Goal: Task Accomplishment & Management: Use online tool/utility

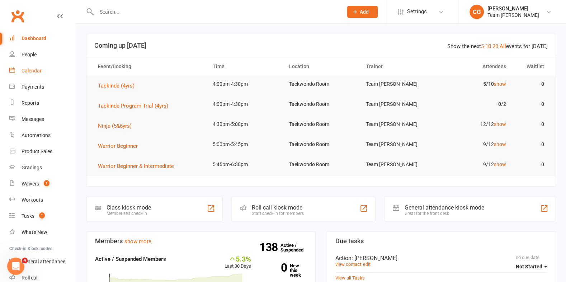
click at [33, 70] on div "Calendar" at bounding box center [32, 71] width 20 height 6
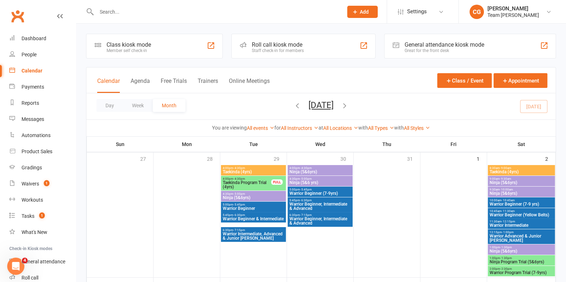
click at [281, 48] on div "Staff check-in for members" at bounding box center [278, 50] width 52 height 5
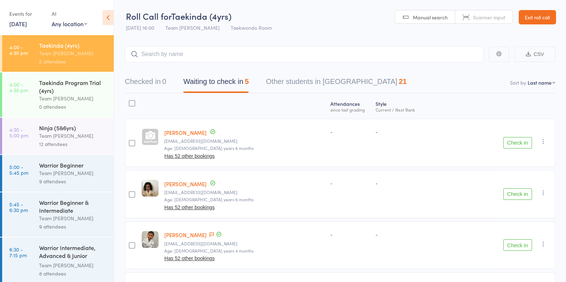
scroll to position [4, 0]
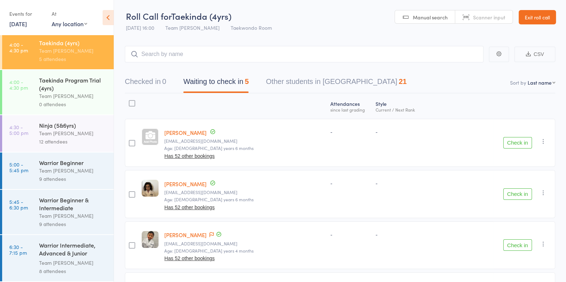
click at [63, 162] on div "Warrior Beginner" at bounding box center [73, 162] width 68 height 8
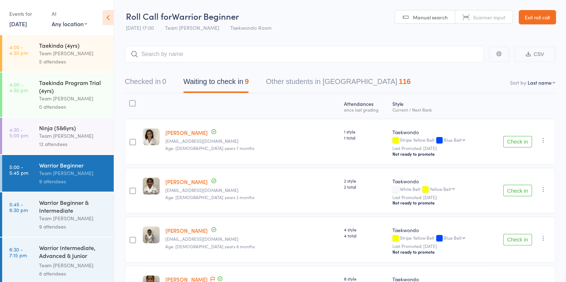
click at [27, 22] on link "[DATE]" at bounding box center [18, 24] width 18 height 8
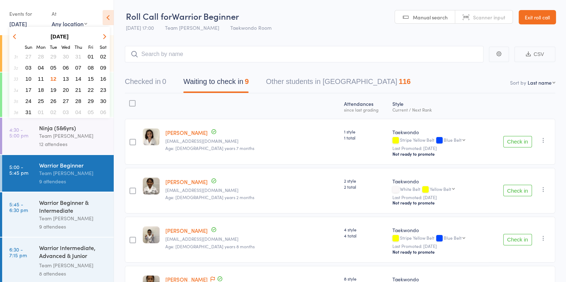
click at [101, 100] on span "30" at bounding box center [103, 101] width 6 height 6
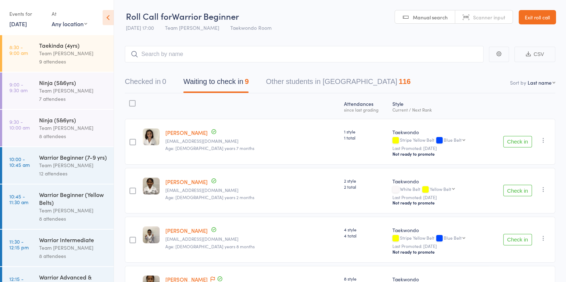
click at [63, 167] on div "Team [PERSON_NAME]" at bounding box center [73, 165] width 68 height 8
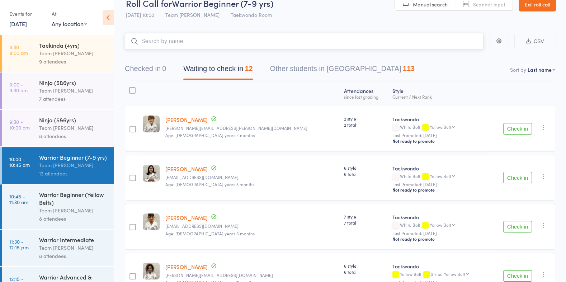
scroll to position [15, 0]
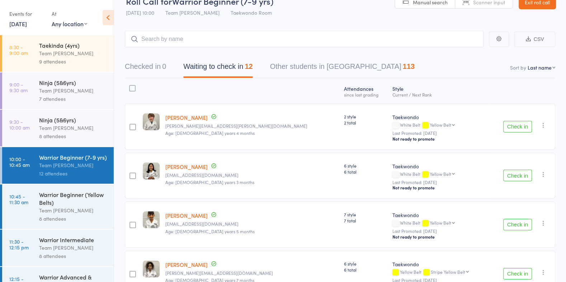
click at [543, 67] on select "First name Last name Birthday [DATE]? Behind on payments? Check in time Next pa…" at bounding box center [541, 67] width 28 height 7
select select "10"
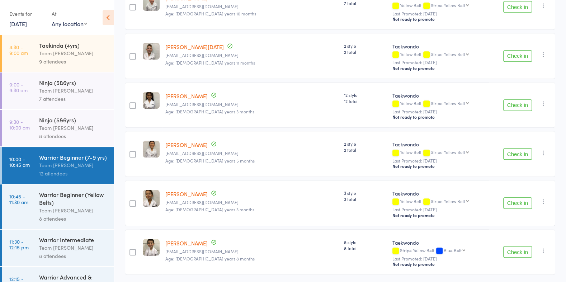
scroll to position [453, 0]
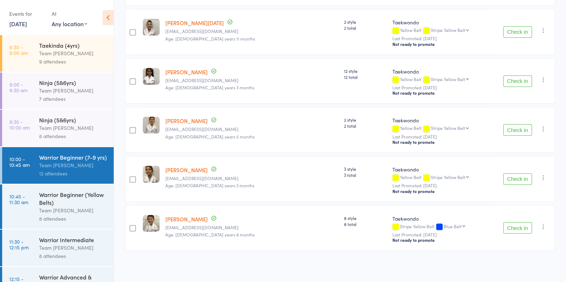
click at [25, 27] on link "[DATE]" at bounding box center [18, 24] width 18 height 8
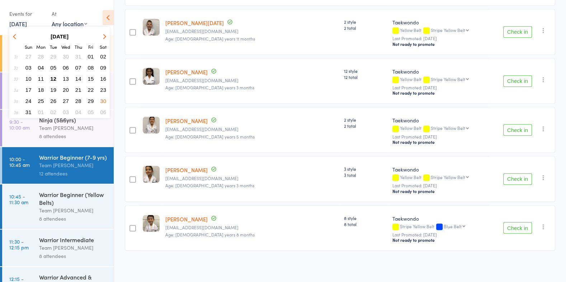
click at [52, 100] on span "26" at bounding box center [53, 101] width 6 height 6
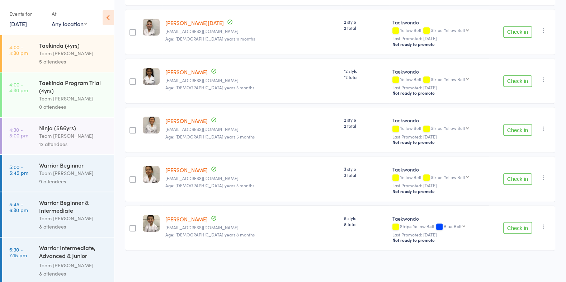
click at [62, 51] on div "Team [PERSON_NAME]" at bounding box center [73, 53] width 68 height 8
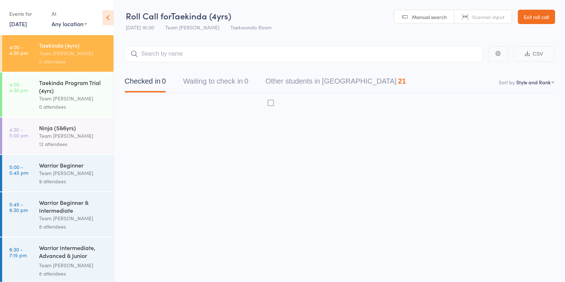
scroll to position [0, 0]
